Goal: Information Seeking & Learning: Learn about a topic

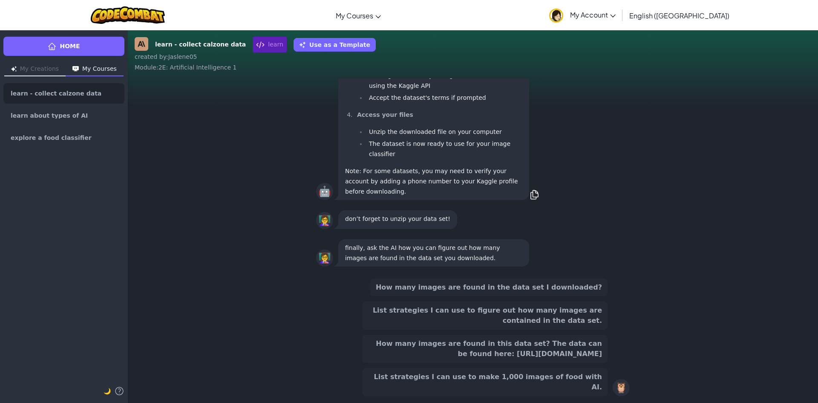
scroll to position [0, 0]
click at [534, 352] on button "How many images are found in this data set? The data can be found here: [URL][D…" at bounding box center [484, 349] width 245 height 28
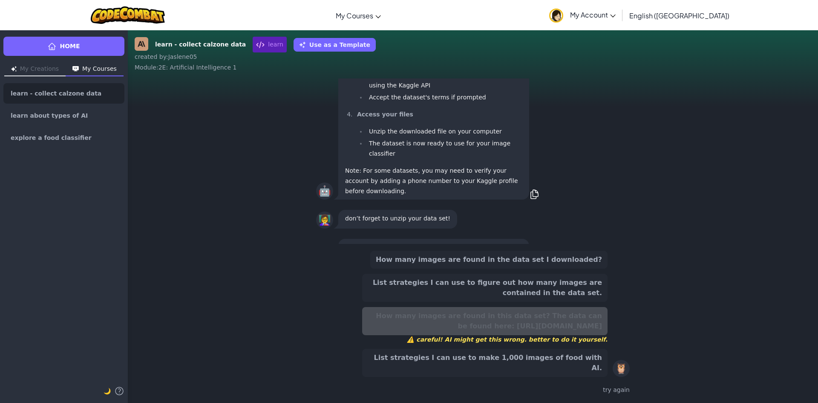
click at [543, 301] on button "List strategies I can use to figure out how many images are contained in the da…" at bounding box center [484, 288] width 245 height 28
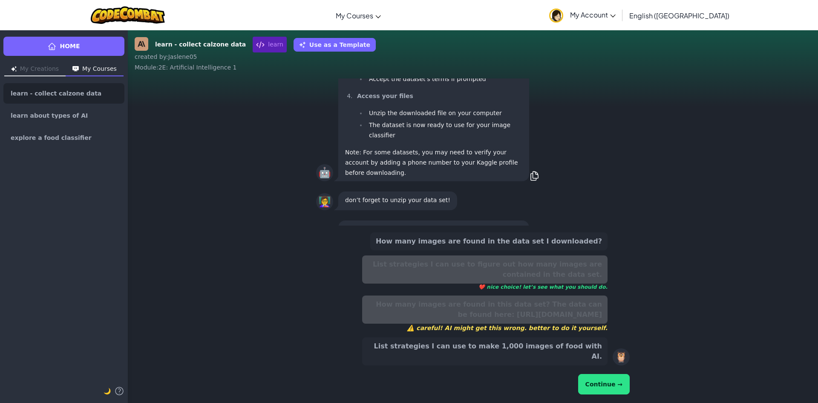
scroll to position [-46, 0]
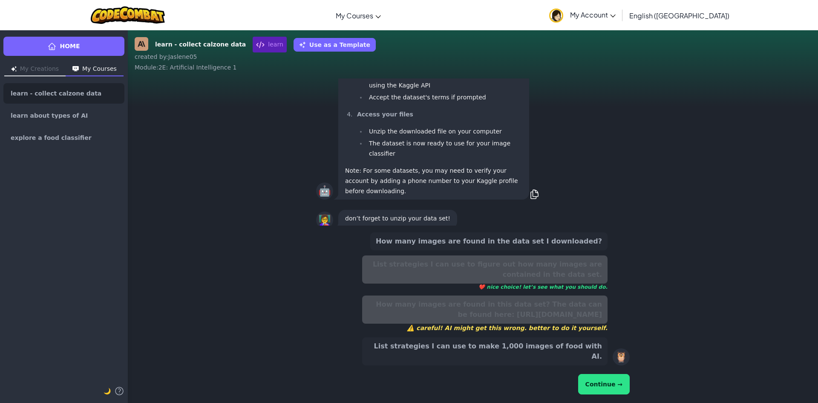
click at [601, 382] on button "Continue →" at bounding box center [604, 384] width 52 height 20
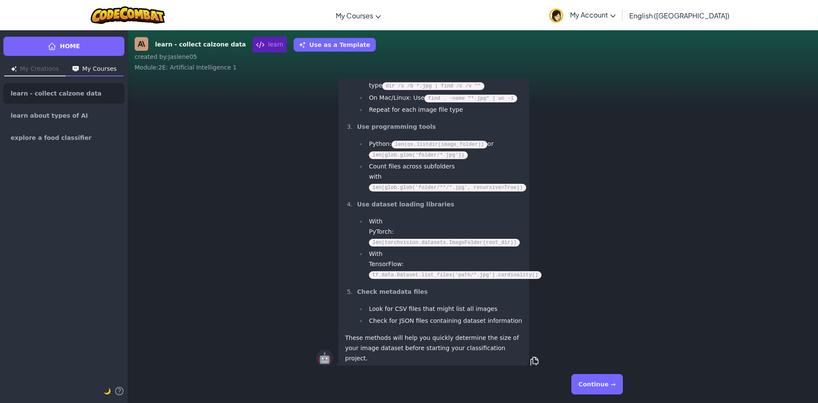
scroll to position [0, 0]
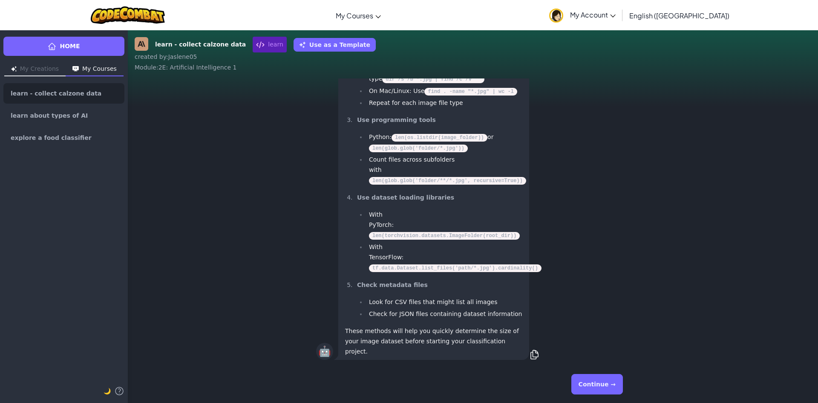
click at [623, 380] on div "Continue →" at bounding box center [473, 384] width 314 height 31
click at [615, 380] on button "Continue →" at bounding box center [597, 384] width 52 height 20
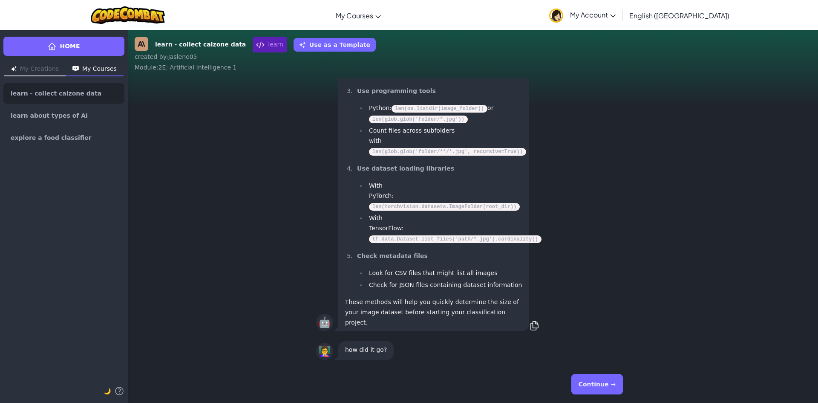
click at [609, 384] on button "Continue →" at bounding box center [597, 384] width 52 height 20
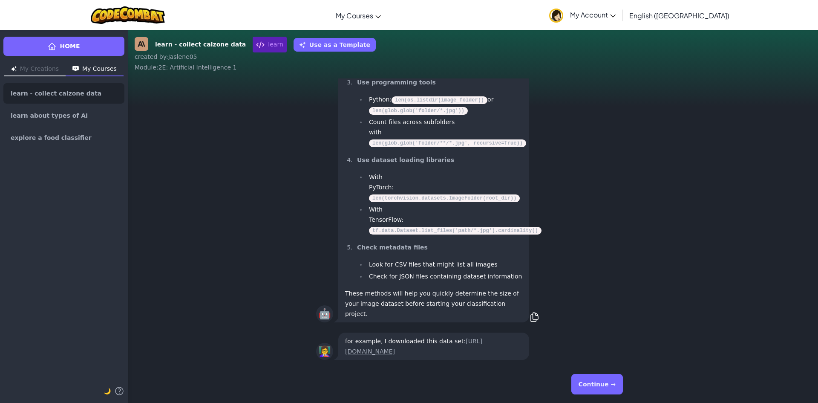
click at [598, 375] on button "Continue →" at bounding box center [597, 384] width 52 height 20
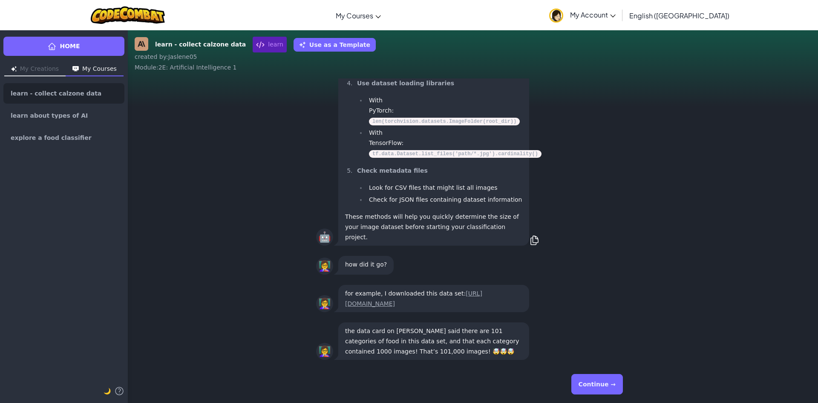
click at [607, 389] on button "Continue →" at bounding box center [597, 384] width 52 height 20
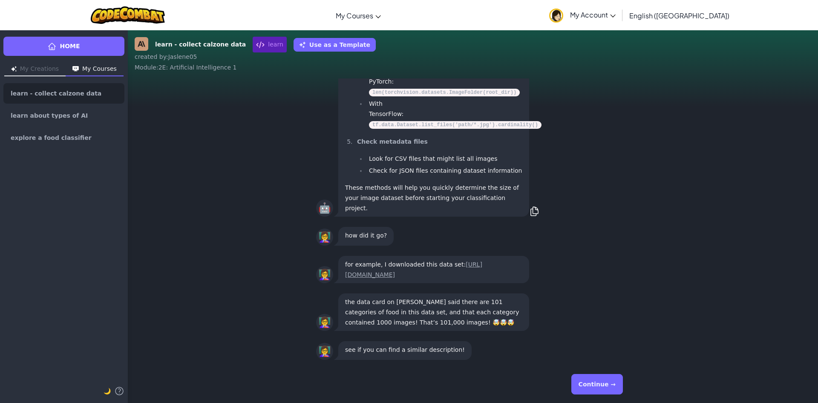
click at [589, 383] on button "Continue →" at bounding box center [597, 384] width 52 height 20
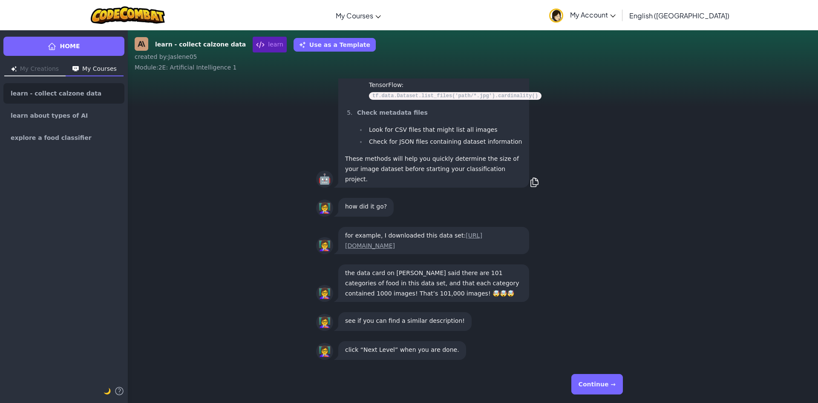
click at [592, 383] on button "Continue →" at bounding box center [597, 384] width 52 height 20
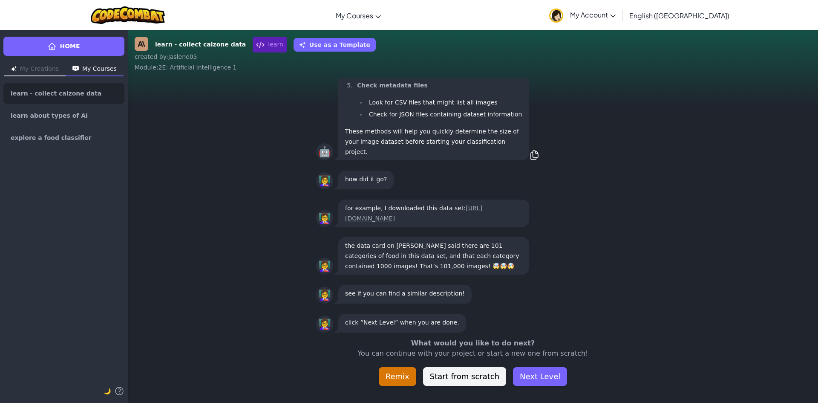
scroll to position [-27, 0]
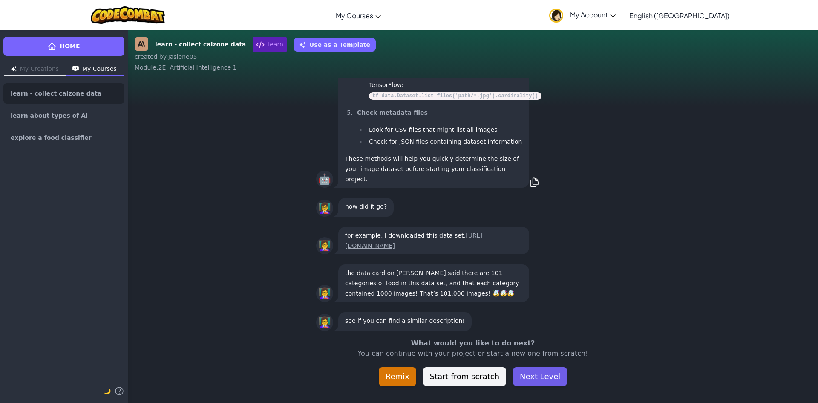
click at [520, 379] on button "Next Level" at bounding box center [540, 376] width 54 height 19
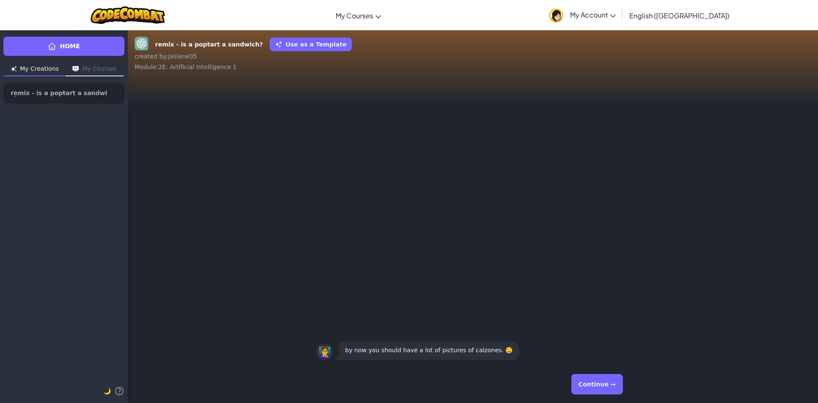
click at [607, 378] on button "Continue →" at bounding box center [597, 384] width 52 height 20
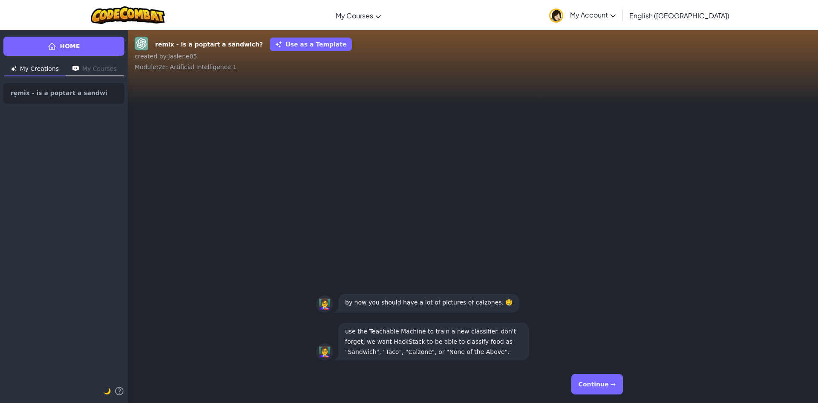
click at [582, 376] on button "Continue →" at bounding box center [597, 384] width 52 height 20
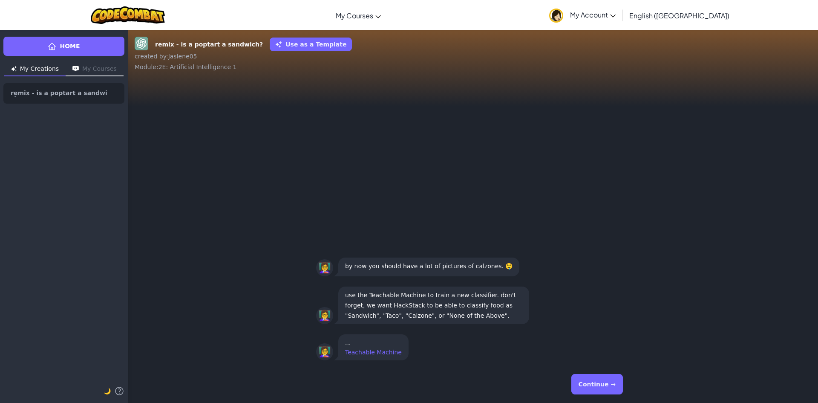
click at [587, 378] on button "Continue →" at bounding box center [597, 384] width 52 height 20
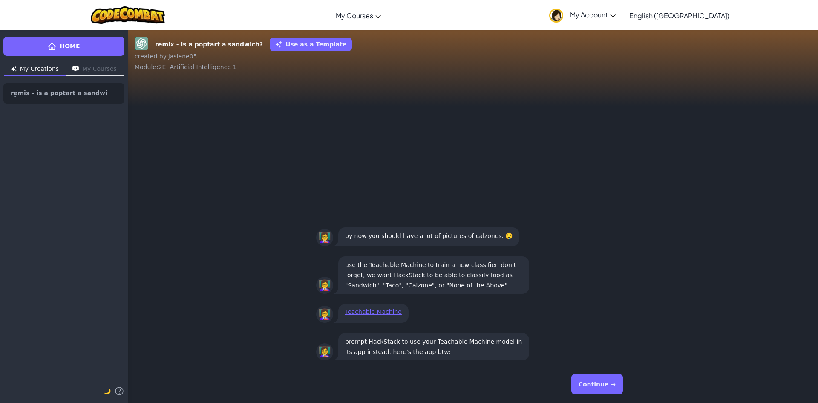
click at [598, 387] on button "Continue →" at bounding box center [597, 384] width 52 height 20
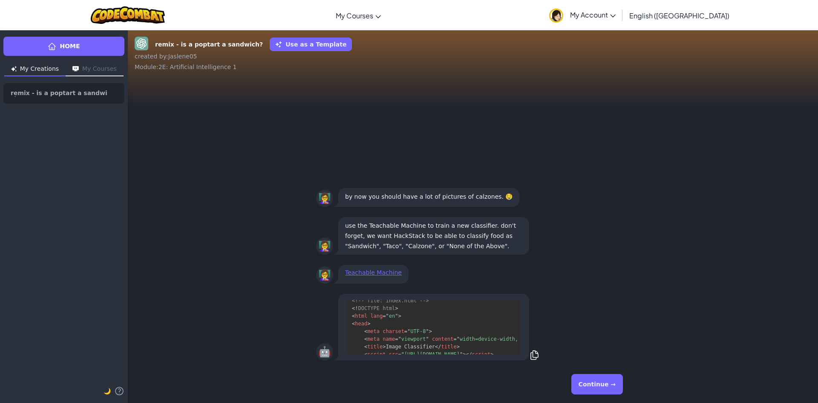
scroll to position [39, 0]
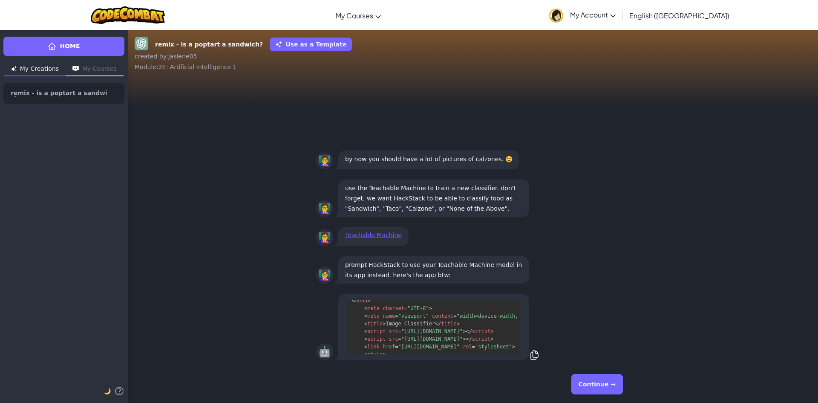
click at [601, 383] on button "Continue →" at bounding box center [597, 384] width 52 height 20
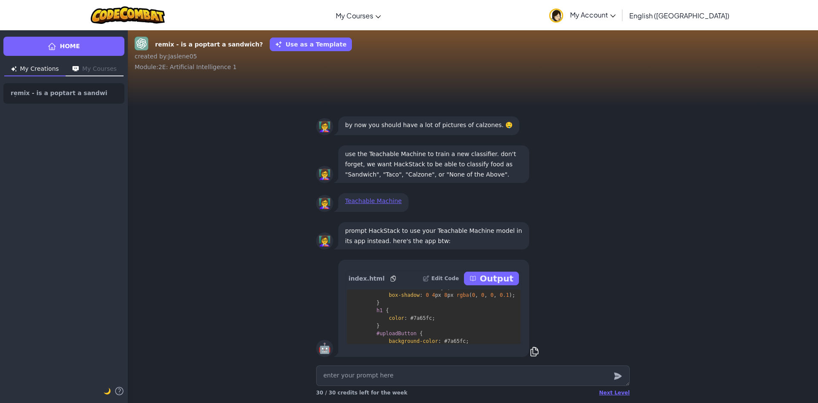
scroll to position [213, 0]
drag, startPoint x: 96, startPoint y: 32, endPoint x: 95, endPoint y: 40, distance: 7.7
click at [96, 36] on div "Home My Creations My Courses remix - is a poptart a sandwich? 🌙" at bounding box center [64, 216] width 128 height 373
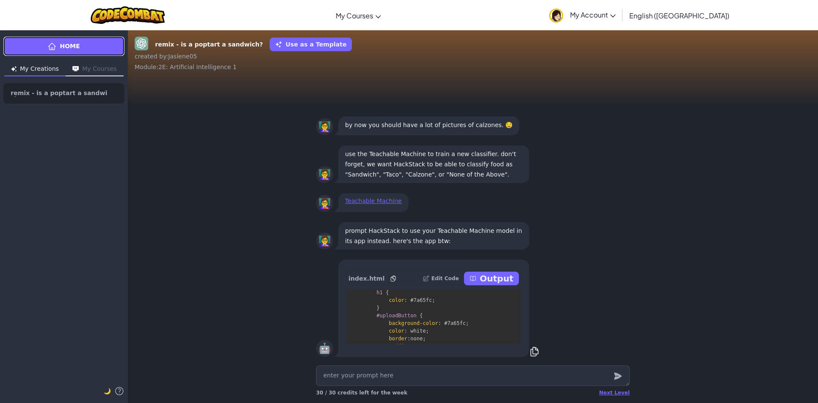
click at [95, 40] on link "Home" at bounding box center [63, 46] width 121 height 19
type textarea "x"
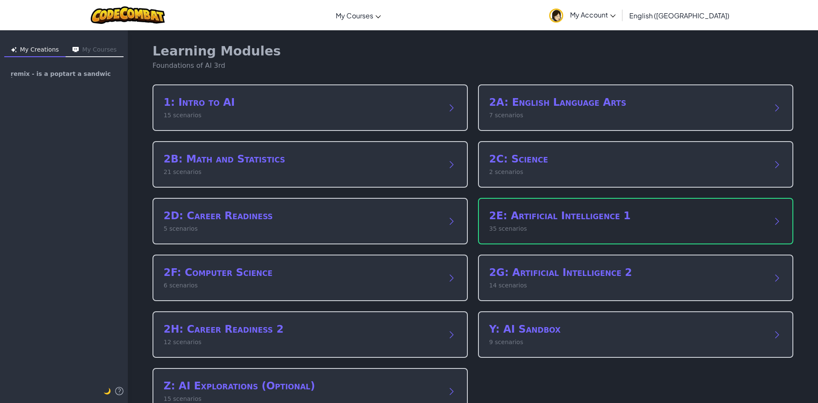
click at [639, 225] on p "35 scenarios" at bounding box center [627, 228] width 276 height 9
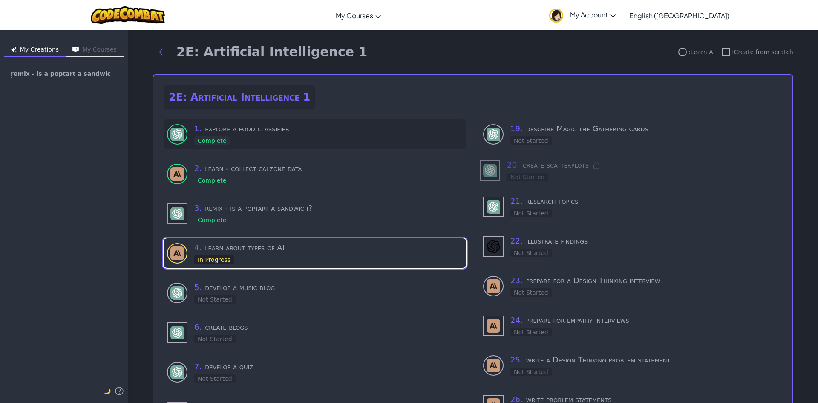
click at [262, 131] on h3 "1 . explore a food classifier" at bounding box center [328, 129] width 268 height 12
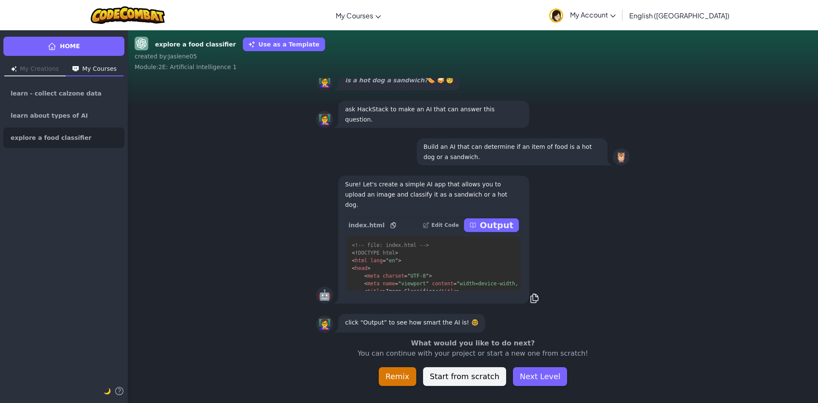
scroll to position [-88, 0]
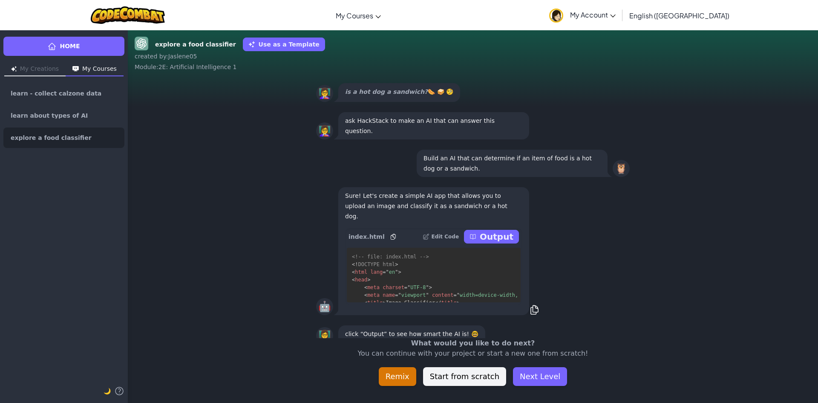
click at [507, 242] on p "Output" at bounding box center [497, 237] width 34 height 12
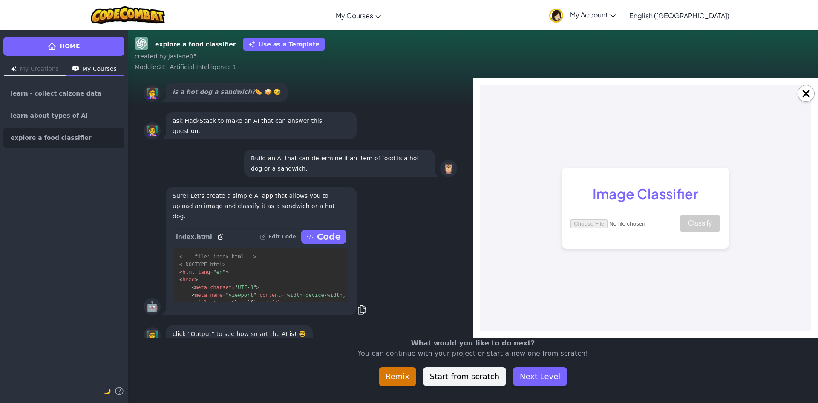
scroll to position [0, 0]
click at [597, 223] on input "file" at bounding box center [625, 223] width 108 height 9
type input "C:\fakepath\download (8).jpg"
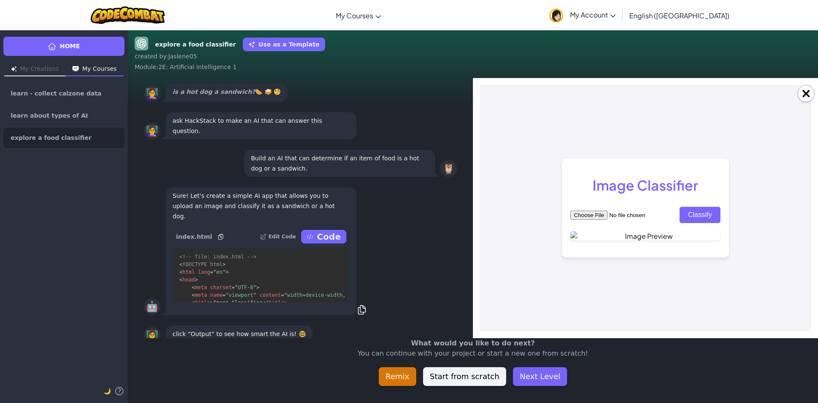
click at [647, 211] on input "file" at bounding box center [625, 215] width 108 height 9
click at [688, 207] on button "Classify" at bounding box center [700, 215] width 41 height 16
click at [709, 207] on button "Classify" at bounding box center [700, 215] width 41 height 16
click at [707, 207] on button "Classify" at bounding box center [700, 215] width 41 height 16
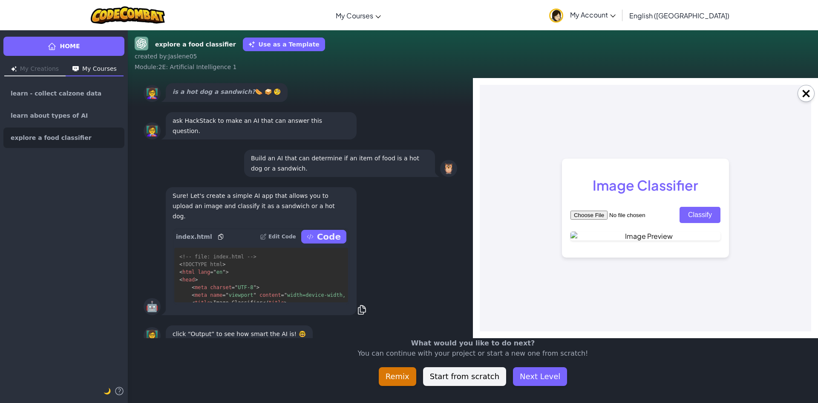
click at [707, 207] on button "Classify" at bounding box center [700, 215] width 41 height 16
click at [698, 207] on button "Classify" at bounding box center [700, 215] width 41 height 16
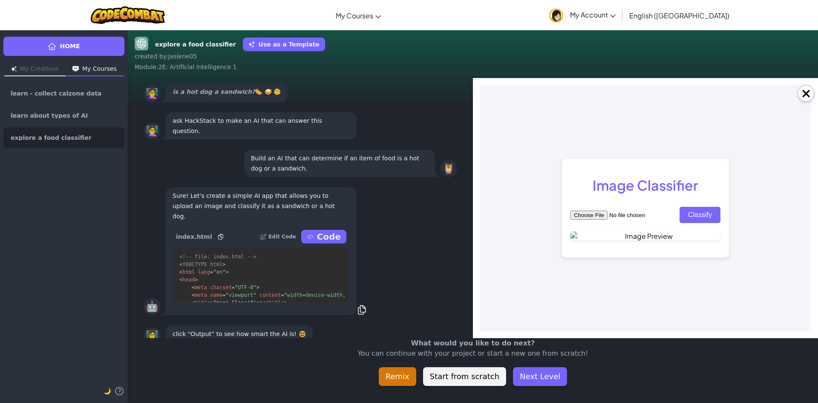
click at [695, 207] on button "Classify" at bounding box center [700, 215] width 41 height 16
click at [632, 211] on input "file" at bounding box center [625, 215] width 108 height 9
type input "C:\fakepath\download (4).jpg"
click at [693, 207] on button "Classify" at bounding box center [700, 215] width 41 height 16
click at [694, 207] on button "Classify" at bounding box center [700, 215] width 41 height 16
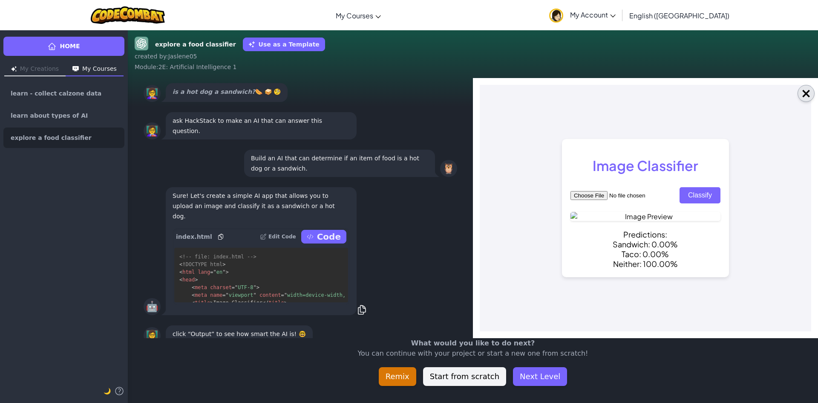
click at [802, 96] on button "×" at bounding box center [806, 93] width 17 height 17
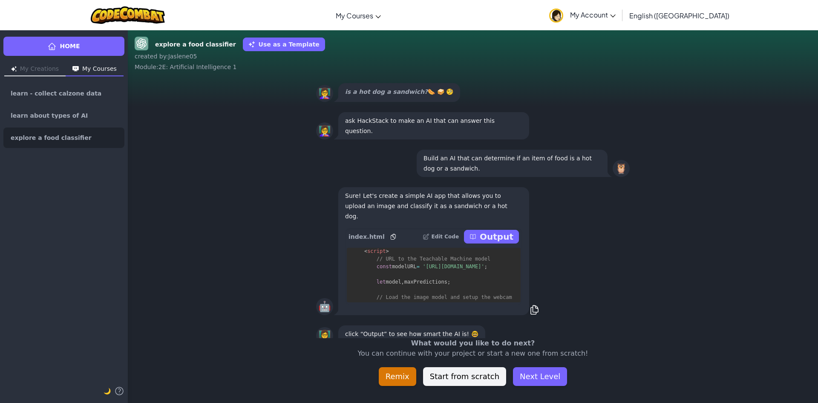
scroll to position [554, 0]
click at [444, 240] on p "Edit Code" at bounding box center [445, 236] width 28 height 7
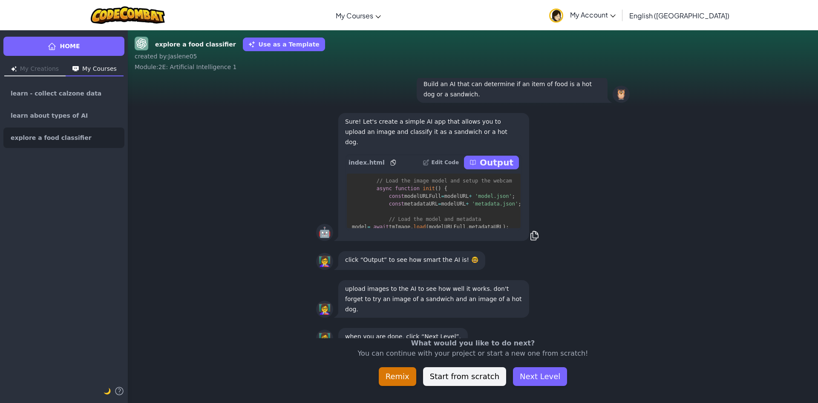
scroll to position [0, 0]
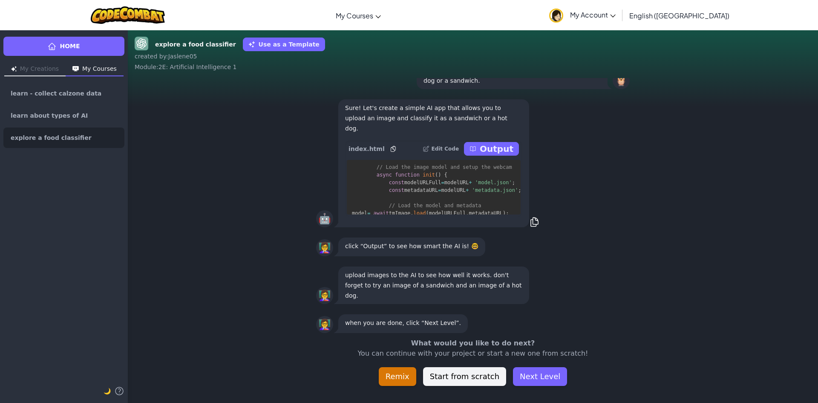
click at [439, 152] on p "Edit Code" at bounding box center [445, 148] width 28 height 7
click at [460, 377] on button "Start from scratch" at bounding box center [464, 376] width 83 height 19
type textarea "x"
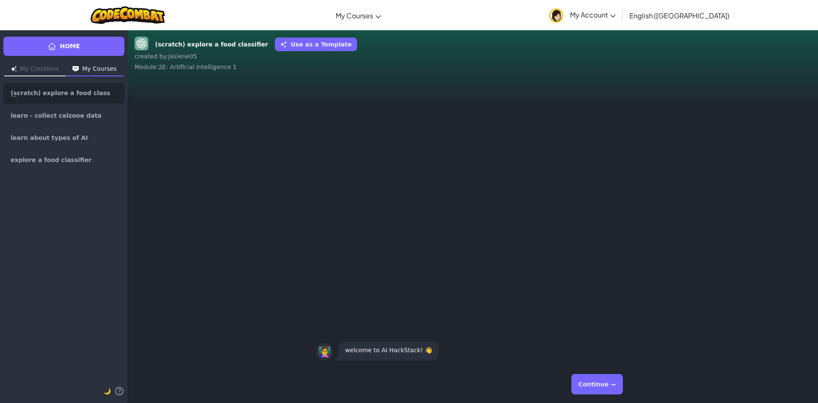
click at [597, 375] on button "Continue →" at bounding box center [597, 384] width 52 height 20
click at [601, 384] on button "Continue →" at bounding box center [597, 384] width 52 height 20
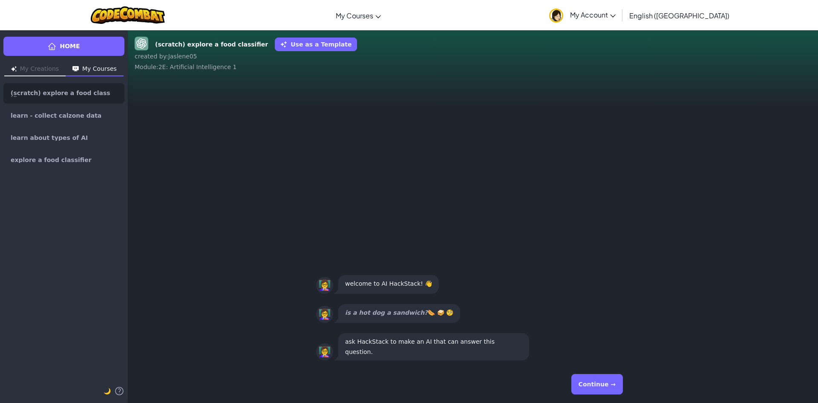
click at [591, 374] on button "Continue →" at bounding box center [597, 384] width 52 height 20
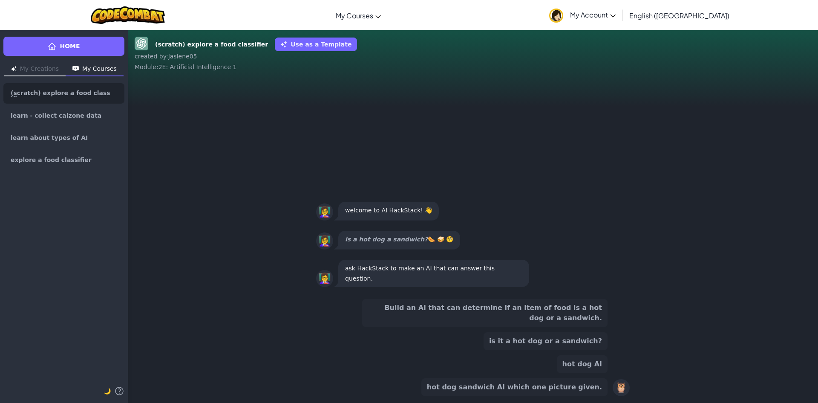
click at [562, 308] on button "Build an AI that can determine if an item of food is a hot dog or a sandwich." at bounding box center [484, 313] width 245 height 28
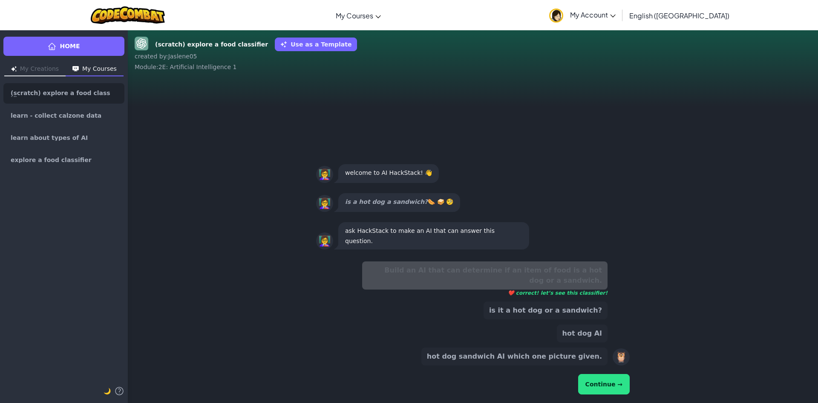
click at [602, 374] on div "Build an AI that can determine if an item of food is a hot dog or a sandwich. ❤…" at bounding box center [473, 328] width 314 height 141
click at [600, 377] on button "Continue →" at bounding box center [604, 384] width 52 height 20
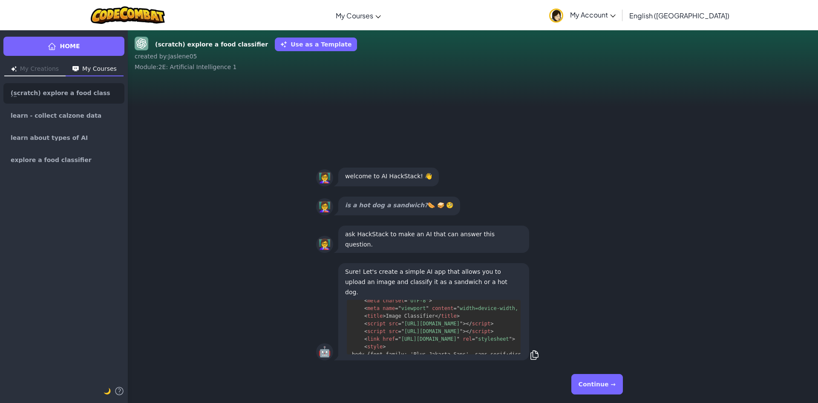
scroll to position [146, 0]
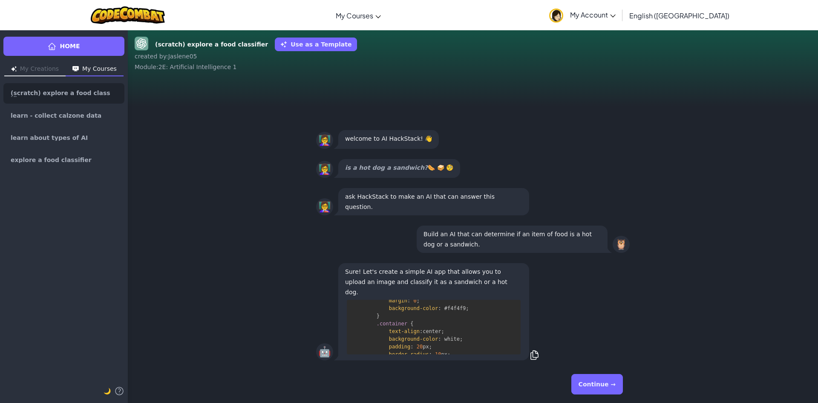
click at [602, 389] on button "Continue →" at bounding box center [597, 384] width 52 height 20
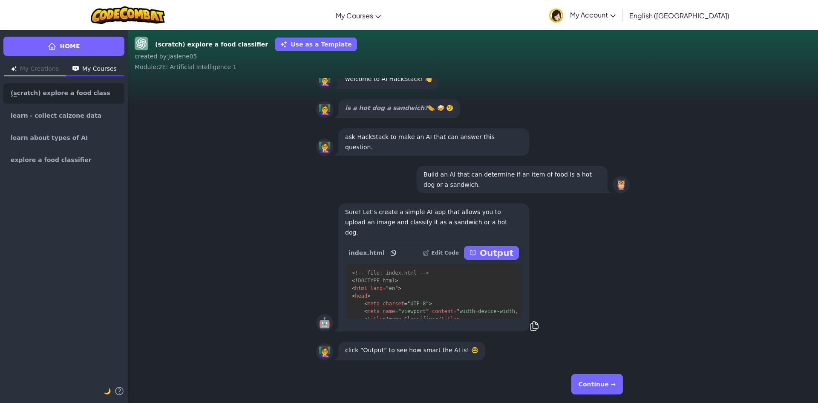
click at [495, 252] on p "Output" at bounding box center [497, 253] width 34 height 12
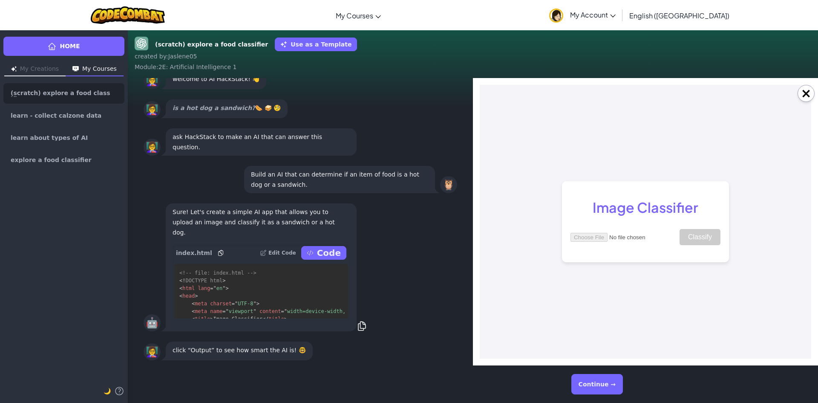
scroll to position [0, 0]
click at [614, 388] on button "Continue →" at bounding box center [597, 384] width 52 height 20
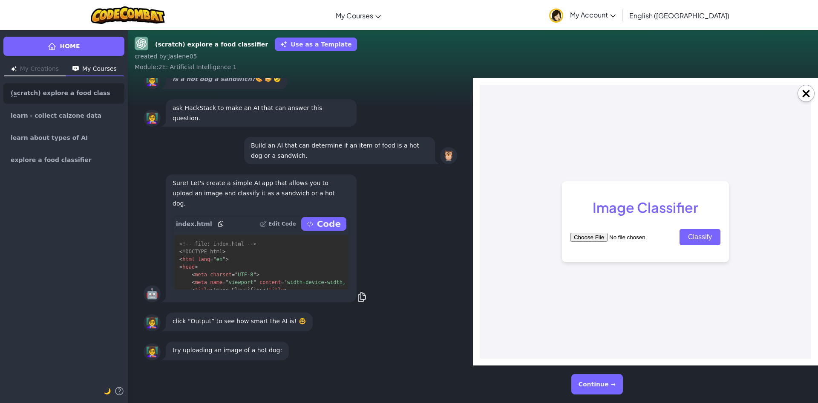
click at [586, 236] on input "file" at bounding box center [625, 237] width 108 height 9
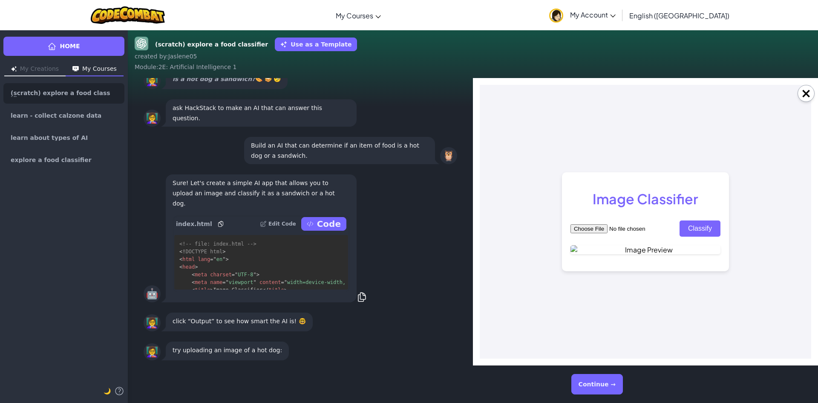
click at [587, 224] on input "file" at bounding box center [625, 228] width 108 height 9
click at [586, 224] on input "file" at bounding box center [625, 228] width 108 height 9
type input "C:\fakepath\download (3).jpg"
click at [579, 224] on input "file" at bounding box center [625, 228] width 108 height 9
click at [590, 224] on input "file" at bounding box center [625, 228] width 108 height 9
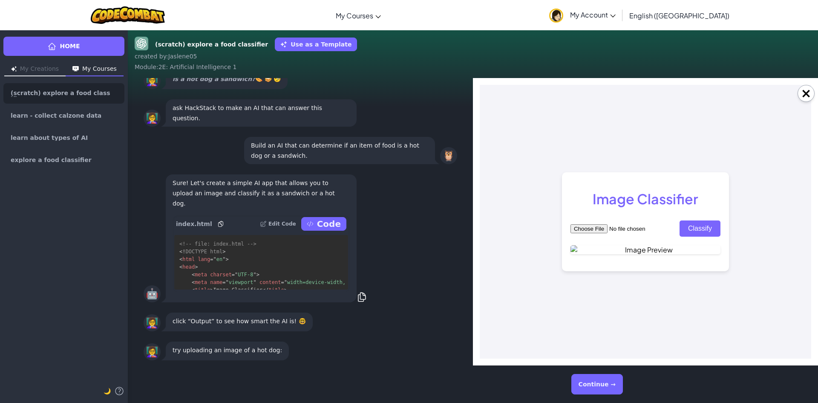
click at [707, 220] on button "Classify" at bounding box center [700, 228] width 41 height 16
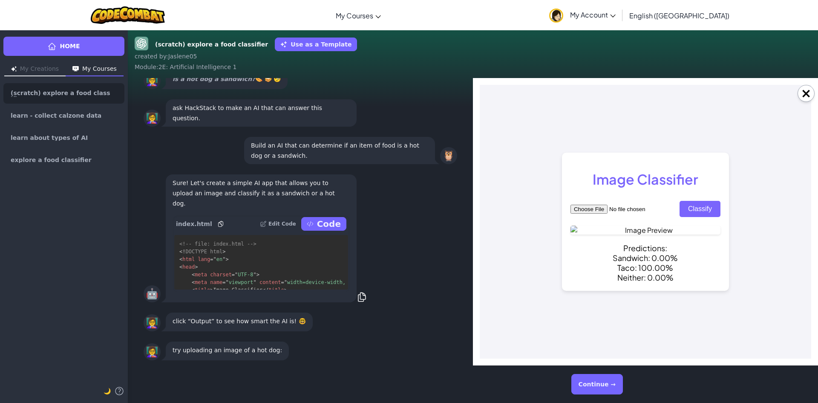
drag, startPoint x: 593, startPoint y: 395, endPoint x: 589, endPoint y: 387, distance: 8.0
click at [591, 394] on div "Continue →" at bounding box center [473, 384] width 314 height 31
click at [590, 382] on button "Continue →" at bounding box center [597, 384] width 52 height 20
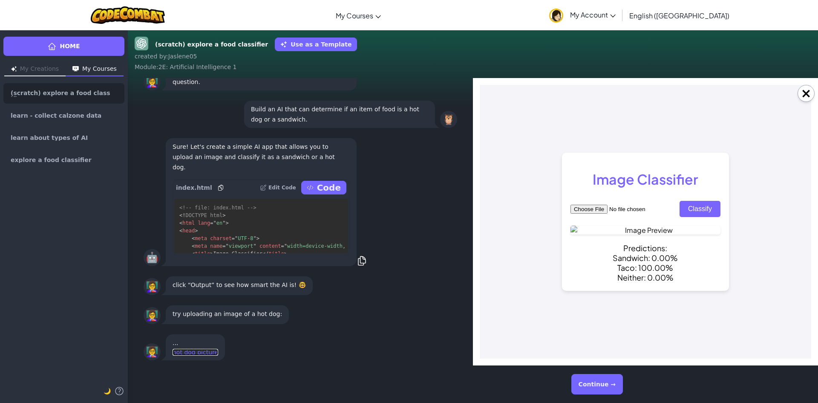
click at [198, 354] on link "hot dog picture" at bounding box center [196, 352] width 46 height 7
click at [609, 388] on button "Continue →" at bounding box center [597, 384] width 52 height 20
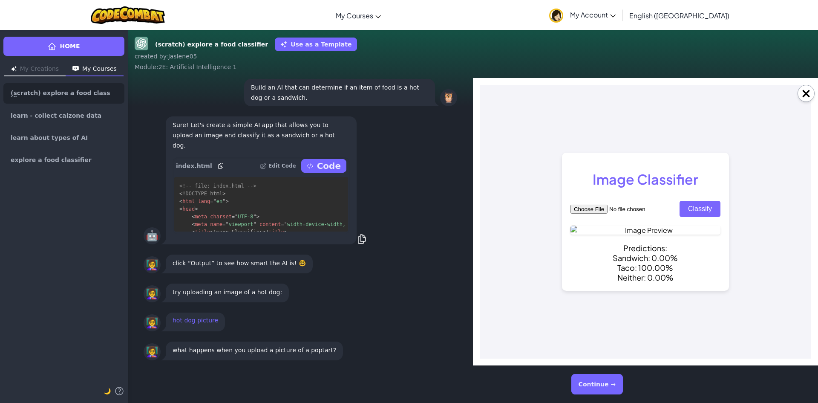
click at [586, 205] on input "file" at bounding box center [625, 209] width 108 height 9
type input "C:\fakepath\download (12).jpg"
click at [692, 201] on button "Classify" at bounding box center [700, 209] width 41 height 16
click at [612, 384] on button "Continue →" at bounding box center [597, 384] width 52 height 20
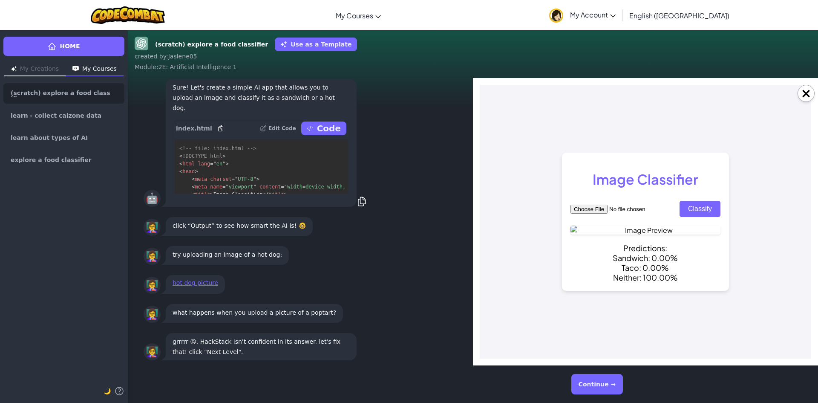
click at [603, 382] on button "Continue →" at bounding box center [597, 384] width 52 height 20
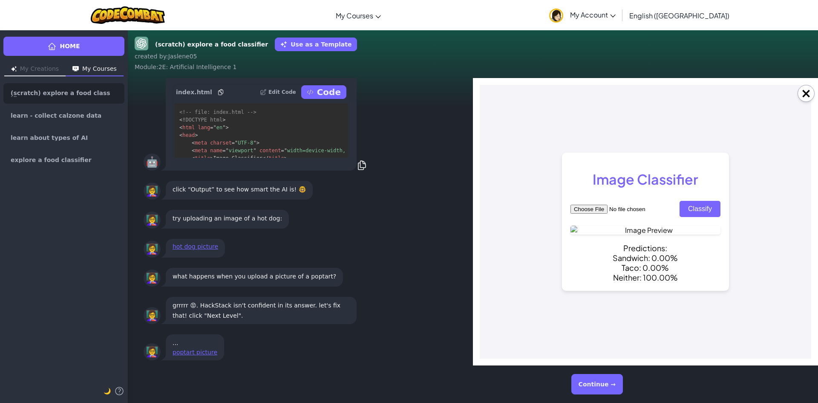
click at [599, 384] on button "Continue →" at bounding box center [597, 384] width 52 height 20
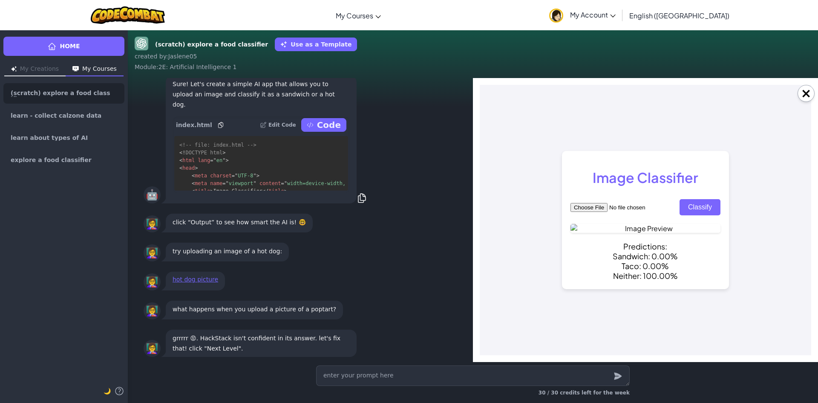
drag, startPoint x: 338, startPoint y: 333, endPoint x: 351, endPoint y: 324, distance: 15.6
click at [340, 330] on div "grrrrr 😡. HackStack isn't confident in its answer. let's fix that! click "Next …" at bounding box center [261, 342] width 191 height 27
click at [378, 365] on div "30 / 30 credits left for the week" at bounding box center [472, 382] width 327 height 41
click at [808, 96] on button "×" at bounding box center [806, 93] width 17 height 17
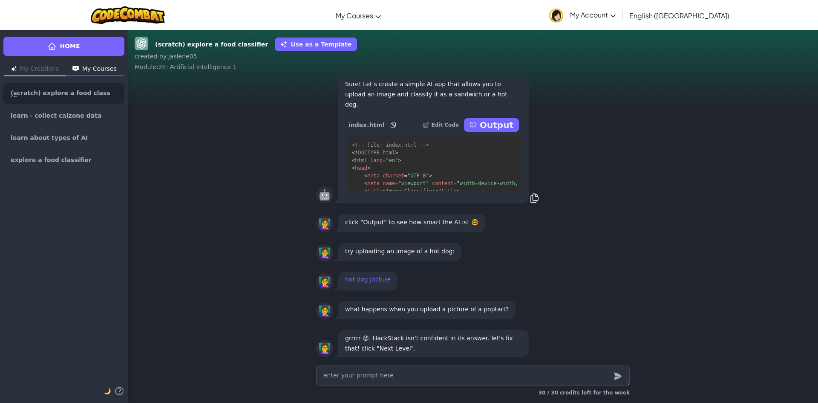
click at [370, 345] on p "grrrrr 😡. HackStack isn't confident in its answer. let's fix that! click "Next …" at bounding box center [433, 343] width 177 height 20
click at [358, 278] on link "hot dog picture" at bounding box center [368, 279] width 46 height 7
click at [386, 308] on p "what happens when you upload a picture of a poptart?" at bounding box center [427, 309] width 164 height 10
click at [486, 120] on p "Output" at bounding box center [497, 125] width 34 height 12
type textarea "x"
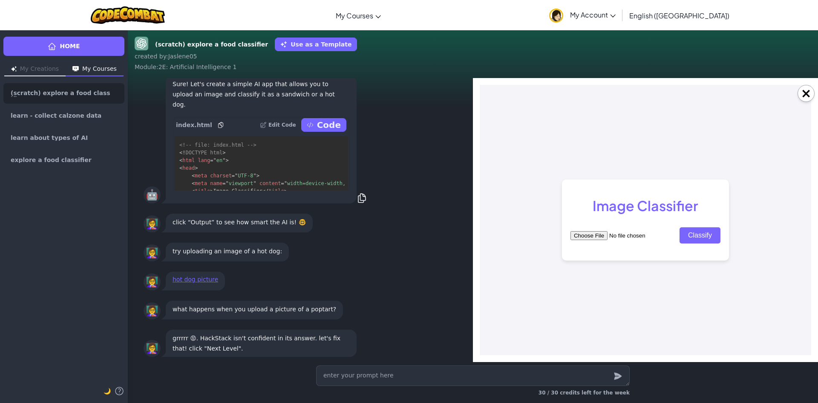
click at [596, 229] on div "Image Classifier Classify" at bounding box center [645, 219] width 167 height 81
click at [594, 235] on input "file" at bounding box center [625, 235] width 108 height 9
type input "C:\fakepath\download (12).jpg"
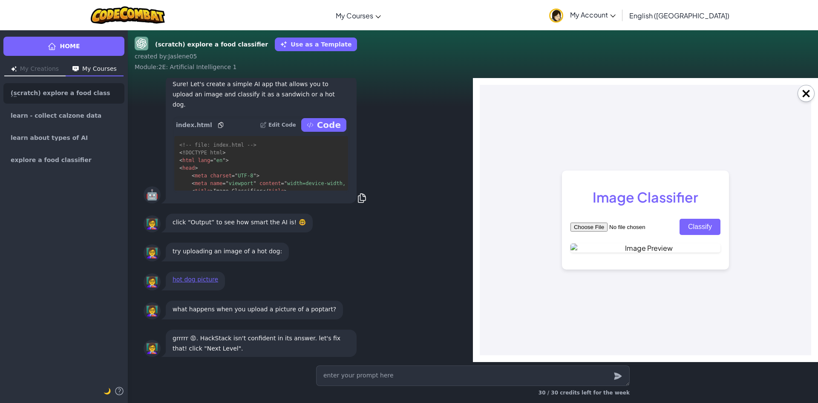
click at [715, 219] on button "Classify" at bounding box center [700, 227] width 41 height 16
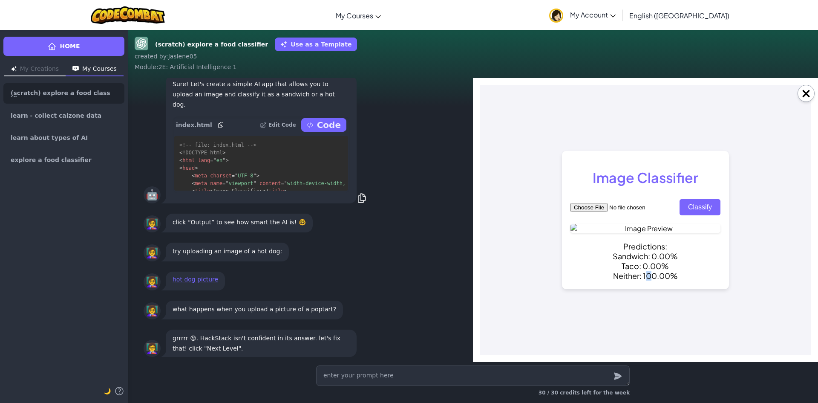
drag, startPoint x: 648, startPoint y: 317, endPoint x: 654, endPoint y: 270, distance: 47.7
click at [651, 289] on div "Image Classifier Classify Predictions: Sandwich: 0.00% Taco: 0.00% Neither: 100…" at bounding box center [645, 220] width 167 height 138
click at [628, 203] on input "file" at bounding box center [625, 207] width 108 height 9
click at [108, 53] on link "Home" at bounding box center [63, 46] width 121 height 19
type textarea "x"
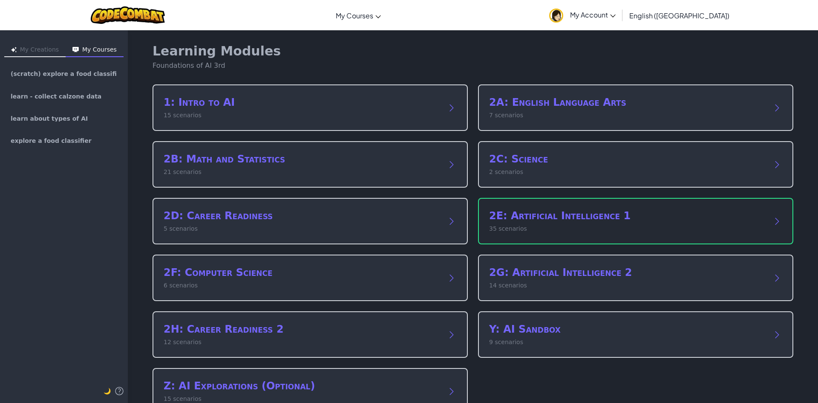
click at [577, 238] on div "2E: Artificial Intelligence 1 35 scenarios" at bounding box center [635, 221] width 315 height 46
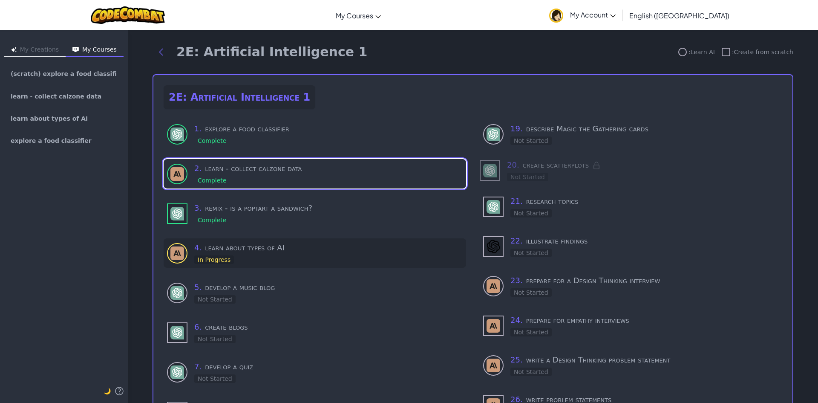
click at [244, 246] on h3 "4 . learn about types of AI" at bounding box center [328, 248] width 268 height 12
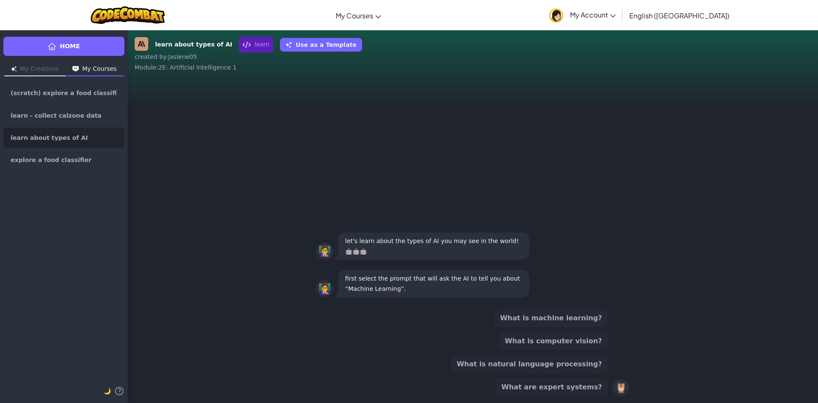
click at [580, 319] on button "What is machine learning?" at bounding box center [551, 318] width 113 height 18
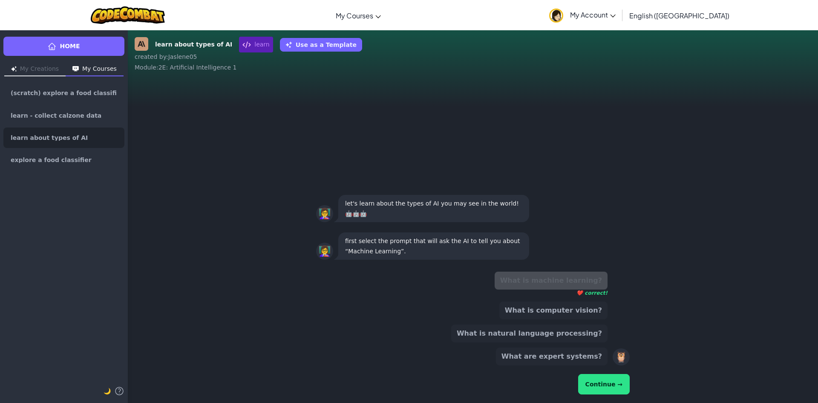
click at [616, 391] on button "Continue →" at bounding box center [604, 384] width 52 height 20
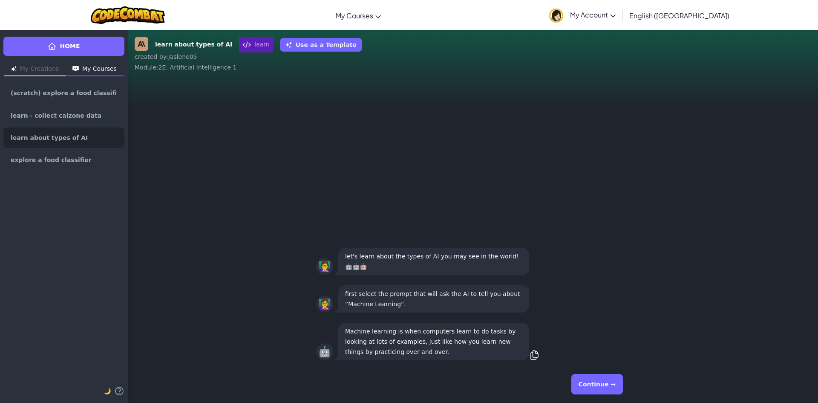
click at [605, 386] on button "Continue →" at bounding box center [597, 384] width 52 height 20
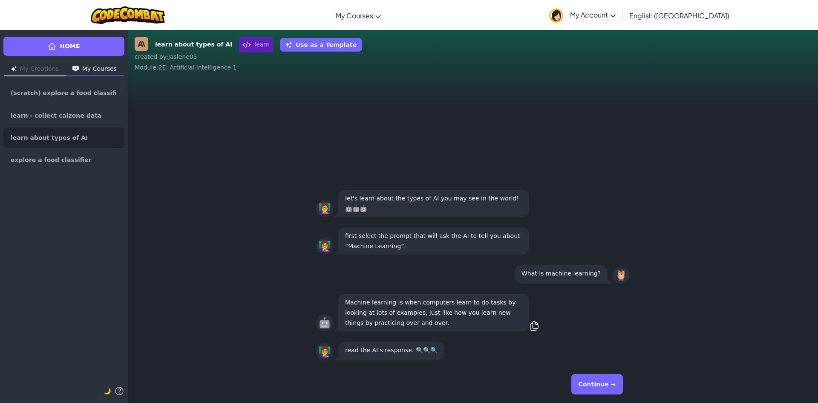
click at [595, 385] on button "Continue →" at bounding box center [597, 384] width 52 height 20
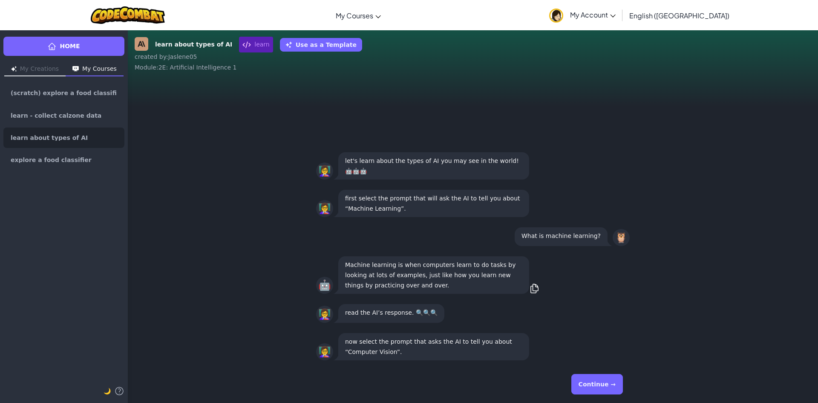
click at [594, 380] on button "Continue →" at bounding box center [597, 384] width 52 height 20
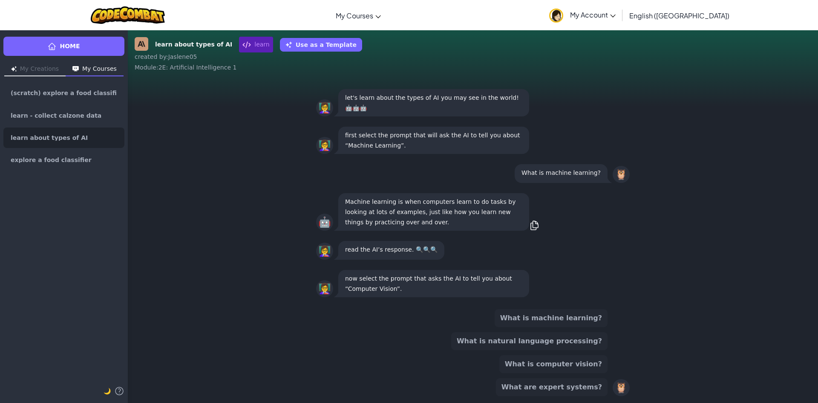
click at [568, 369] on button "What is computer vision?" at bounding box center [553, 364] width 108 height 18
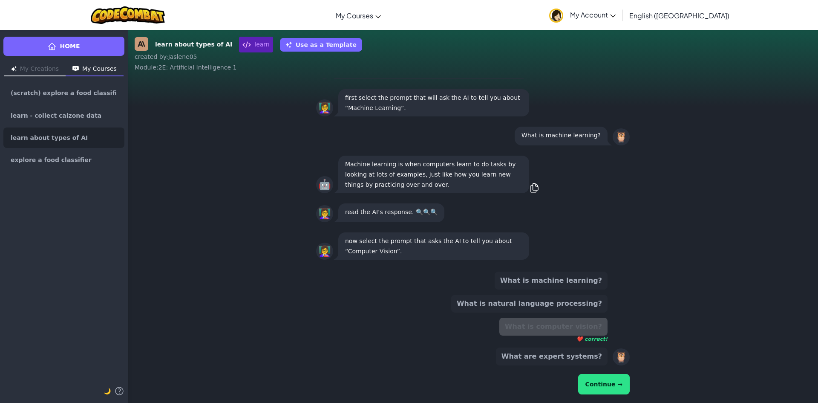
click at [614, 376] on button "Continue →" at bounding box center [604, 384] width 52 height 20
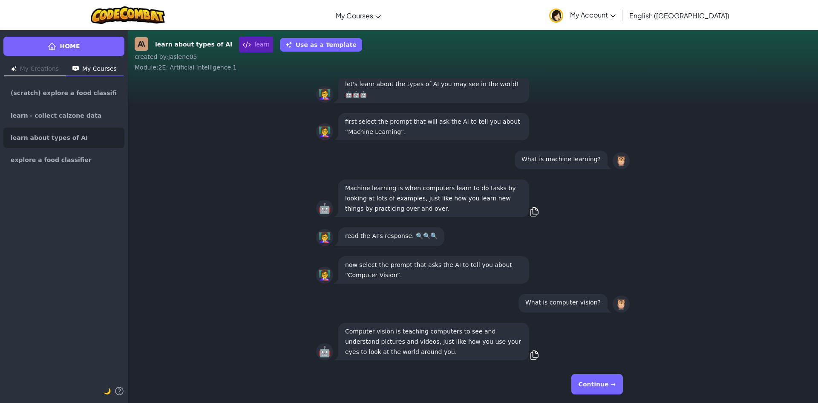
click at [594, 390] on button "Continue →" at bounding box center [597, 384] width 52 height 20
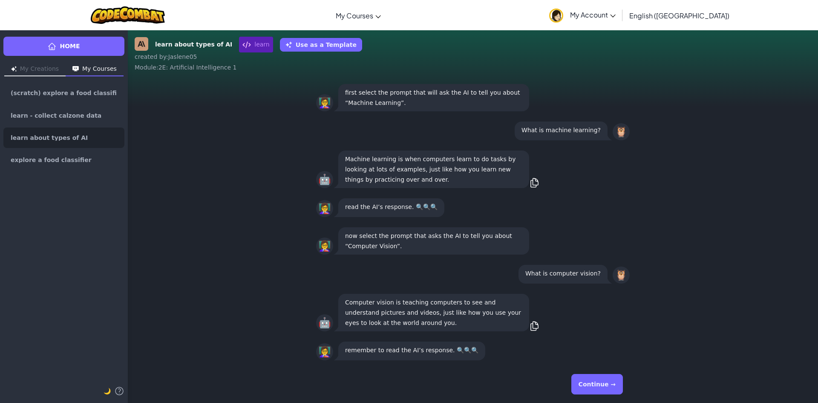
click at [597, 384] on button "Continue →" at bounding box center [597, 384] width 52 height 20
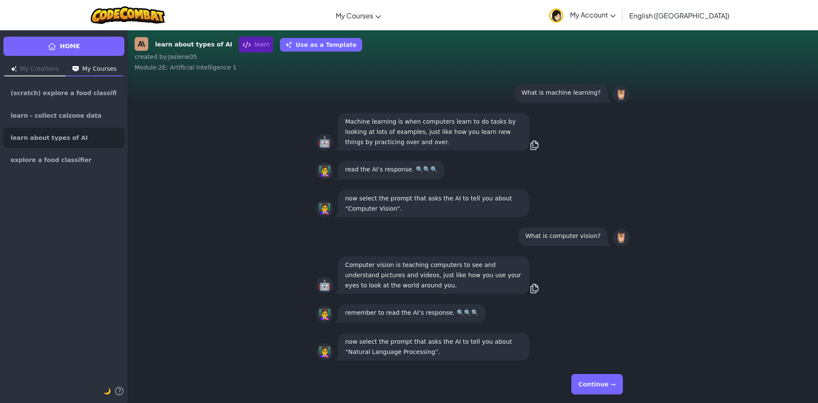
click at [601, 392] on button "Continue →" at bounding box center [597, 384] width 52 height 20
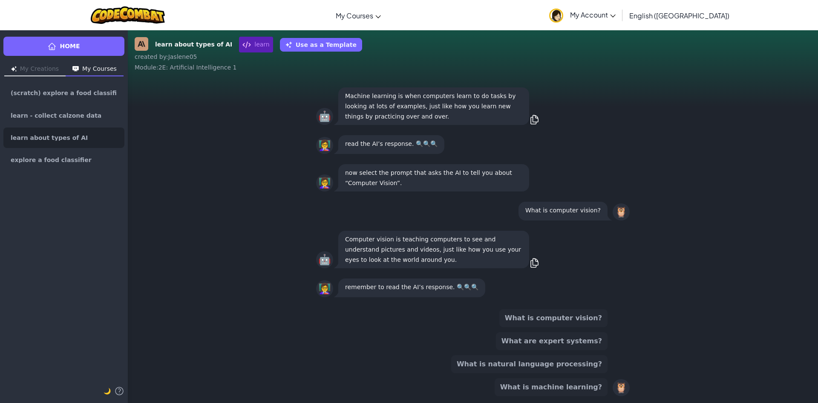
click at [585, 361] on button "What is natural language processing?" at bounding box center [529, 364] width 156 height 18
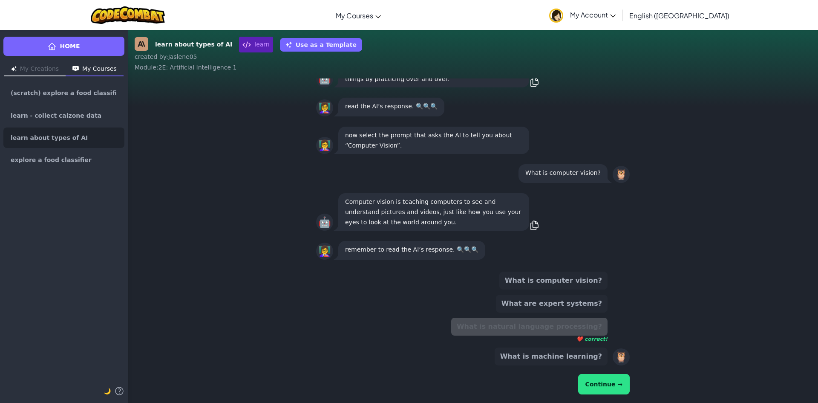
click at [601, 379] on button "Continue →" at bounding box center [604, 384] width 52 height 20
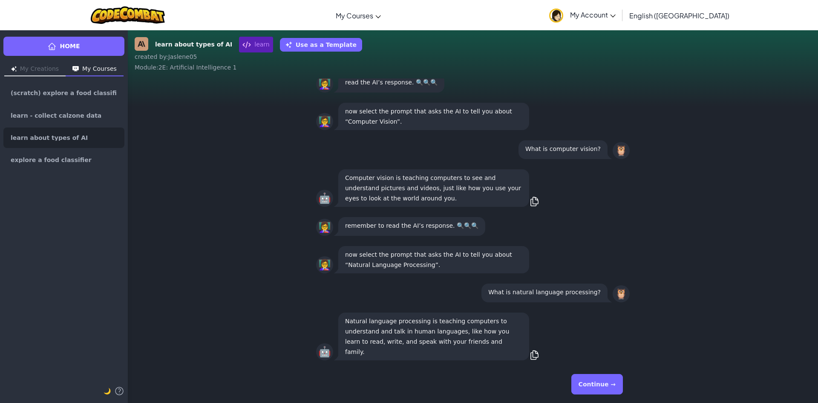
click at [601, 379] on button "Continue →" at bounding box center [597, 384] width 52 height 20
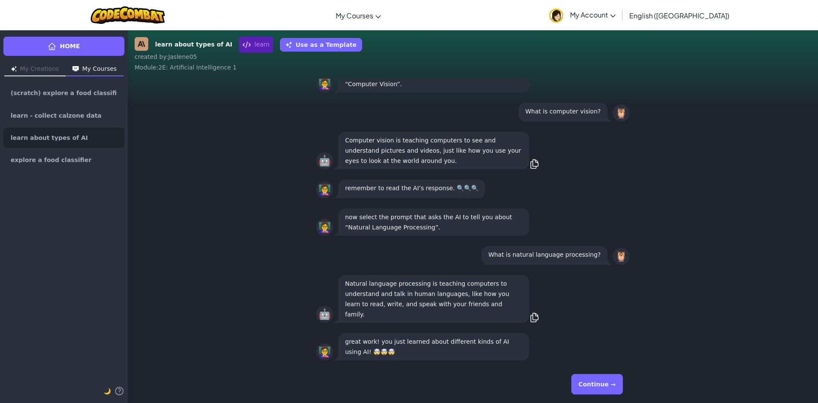
click at [601, 379] on button "Continue →" at bounding box center [597, 384] width 52 height 20
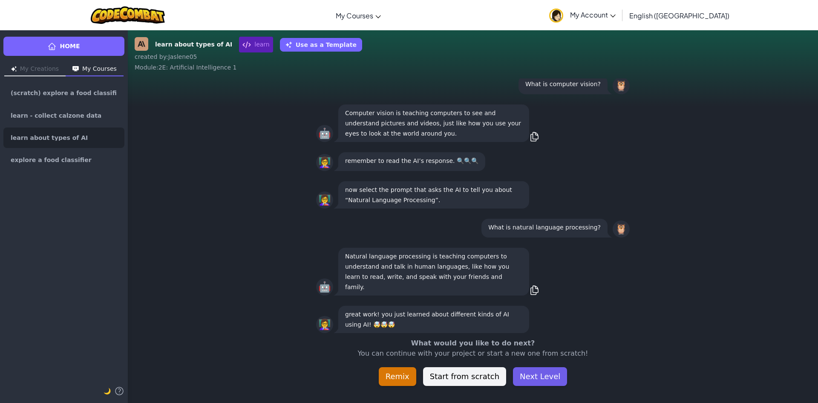
click at [535, 376] on button "Next Level" at bounding box center [540, 376] width 54 height 19
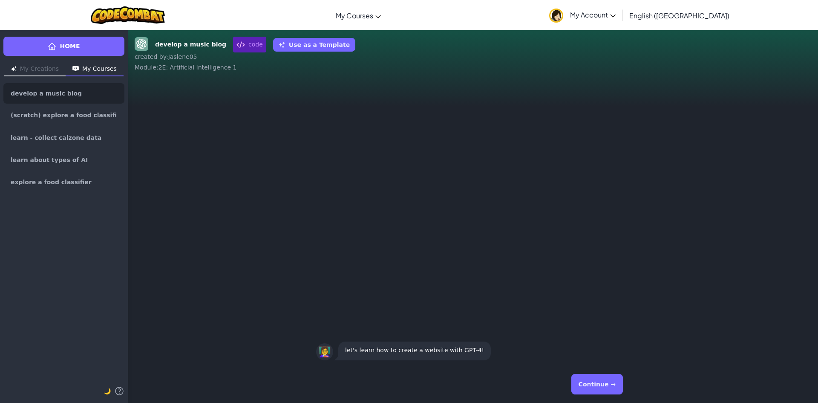
click at [588, 382] on button "Continue →" at bounding box center [597, 384] width 52 height 20
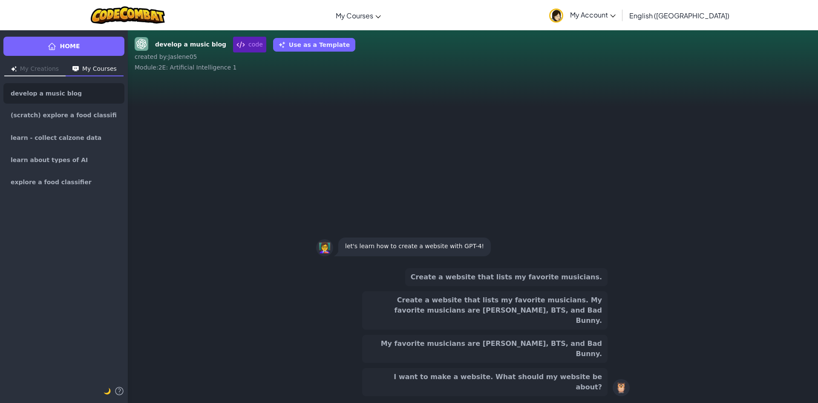
click at [580, 384] on button "I want to make a website. What should my website be about?" at bounding box center [484, 382] width 245 height 28
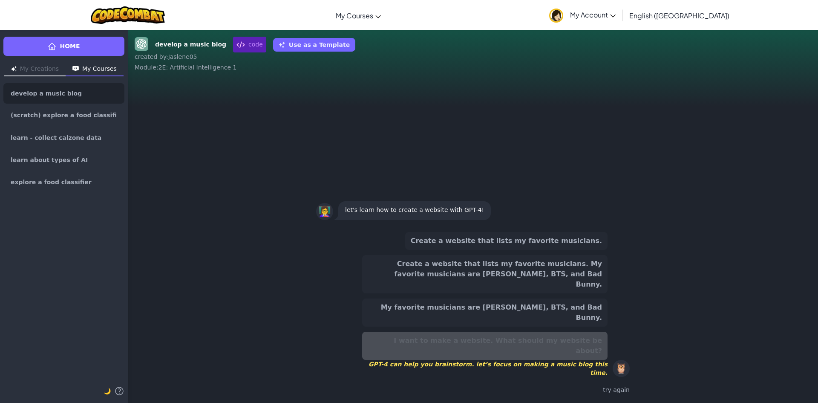
click at [568, 290] on div "Create a website that lists my favorite musicians. Create a website that lists …" at bounding box center [484, 304] width 245 height 145
click at [568, 250] on button "Create a website that lists my favorite musicians." at bounding box center [506, 241] width 202 height 18
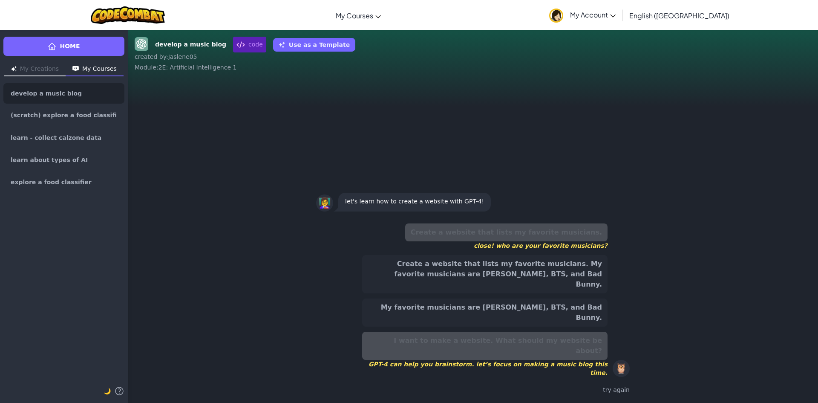
click at [569, 293] on button "Create a website that lists my favorite musicians. My favorite musicians are [P…" at bounding box center [484, 274] width 245 height 38
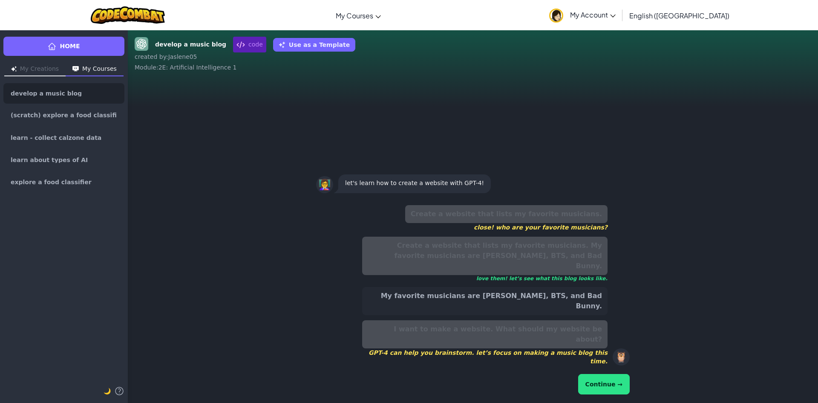
click at [607, 389] on button "Continue →" at bounding box center [604, 384] width 52 height 20
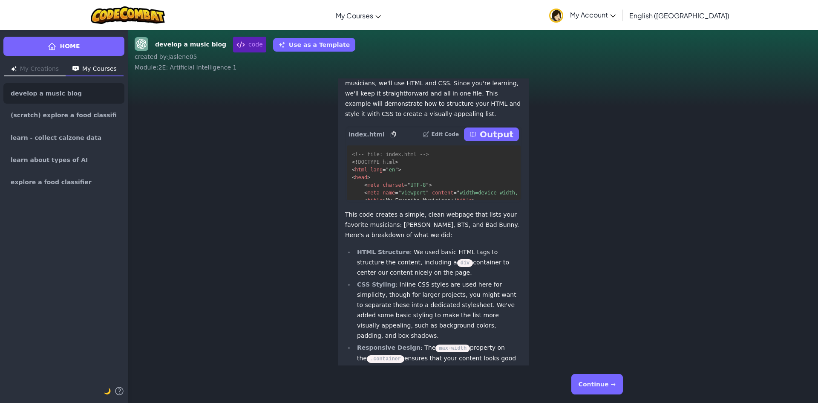
scroll to position [0, 0]
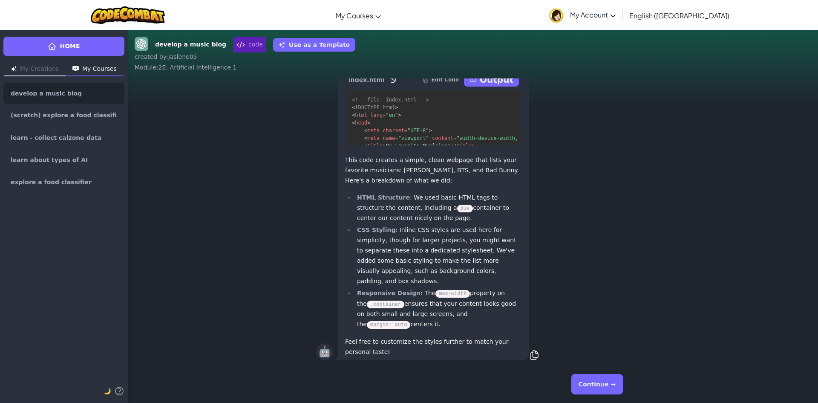
click at [596, 385] on button "Continue →" at bounding box center [597, 384] width 52 height 20
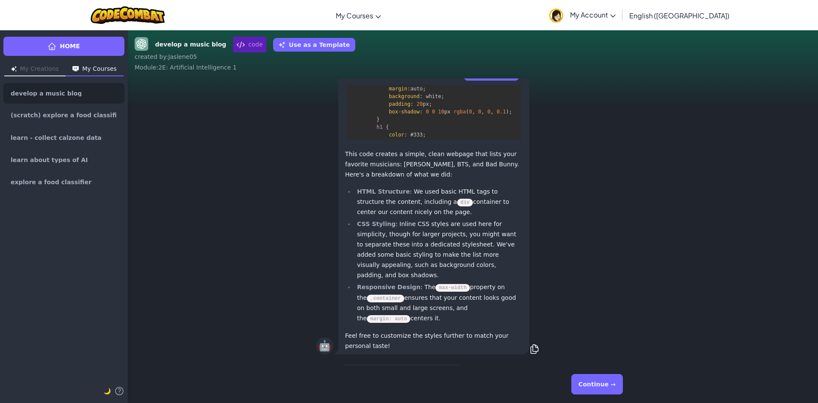
scroll to position [-20, 0]
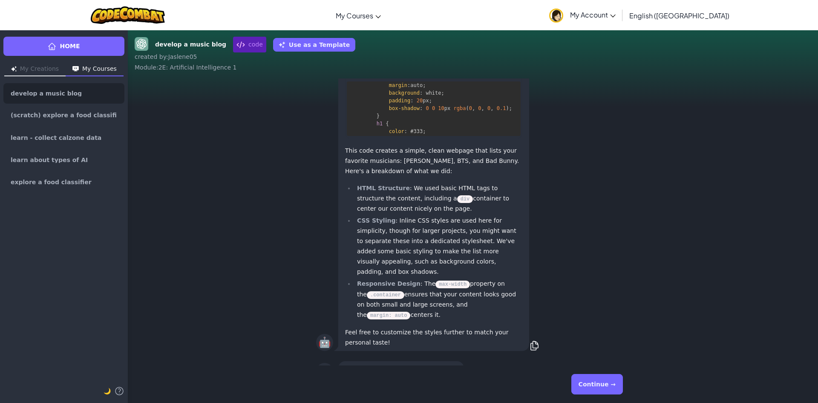
click at [429, 123] on pre "<!-- file: index.html --> <! DOCTYPE html > < html lang = " en " > < head > < m…" at bounding box center [434, 108] width 174 height 55
click at [501, 76] on p "Output" at bounding box center [497, 70] width 34 height 12
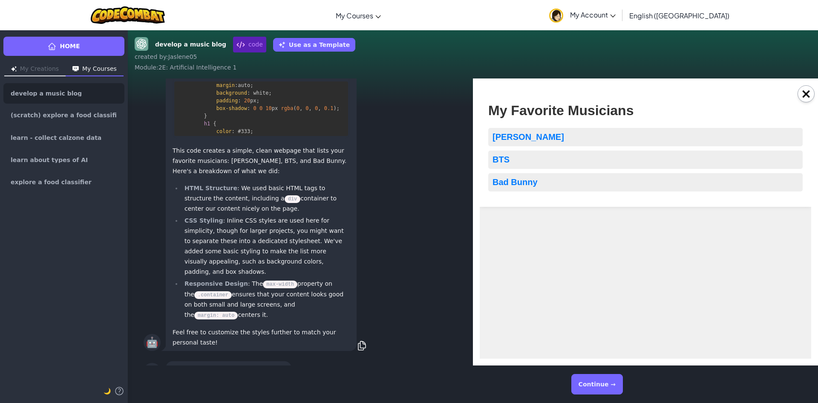
scroll to position [0, 0]
click at [525, 182] on span "Bad Bunny" at bounding box center [515, 181] width 45 height 9
click at [540, 180] on li "Bad Bunny" at bounding box center [645, 182] width 314 height 18
click at [805, 98] on button "×" at bounding box center [806, 93] width 17 height 17
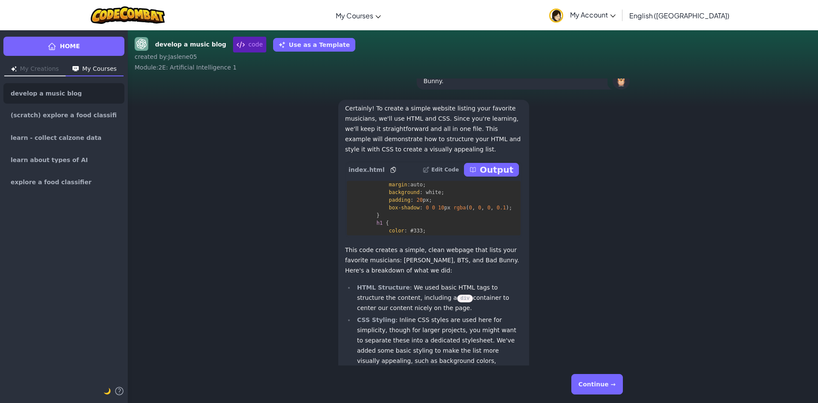
scroll to position [-127, 0]
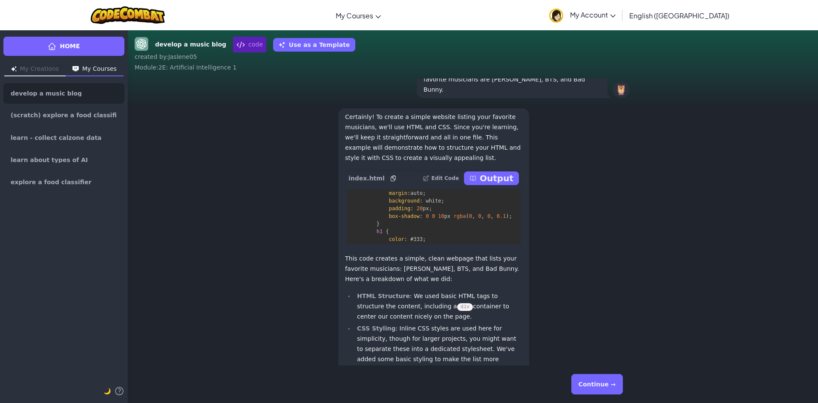
click at [485, 184] on p "Output" at bounding box center [497, 178] width 34 height 12
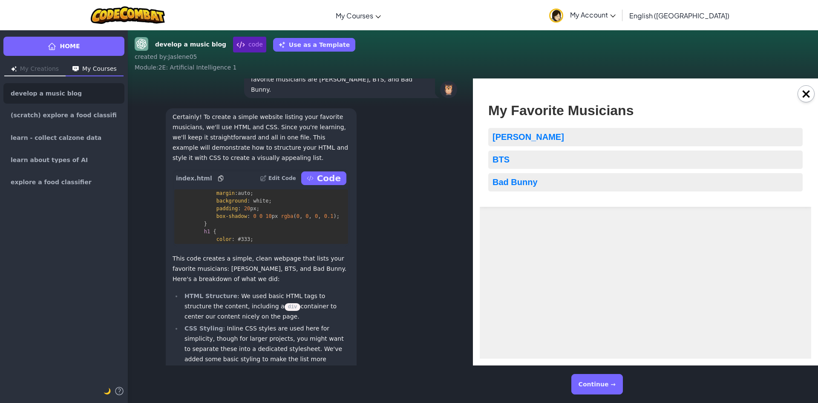
scroll to position [0, 0]
click at [605, 381] on button "Continue →" at bounding box center [597, 384] width 52 height 20
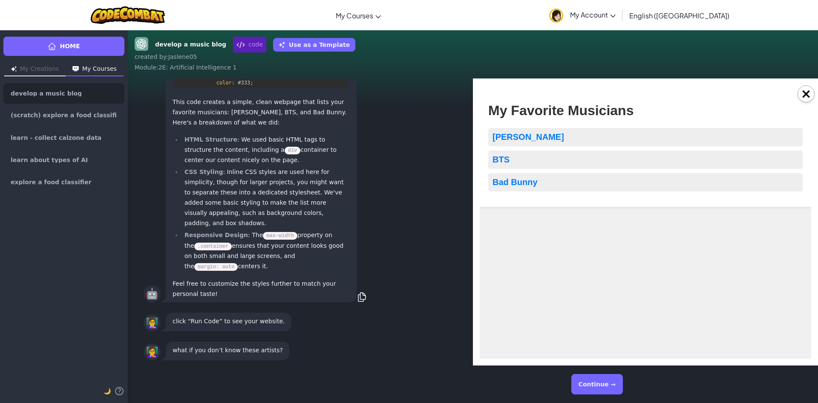
click at [595, 383] on button "Continue →" at bounding box center [597, 384] width 52 height 20
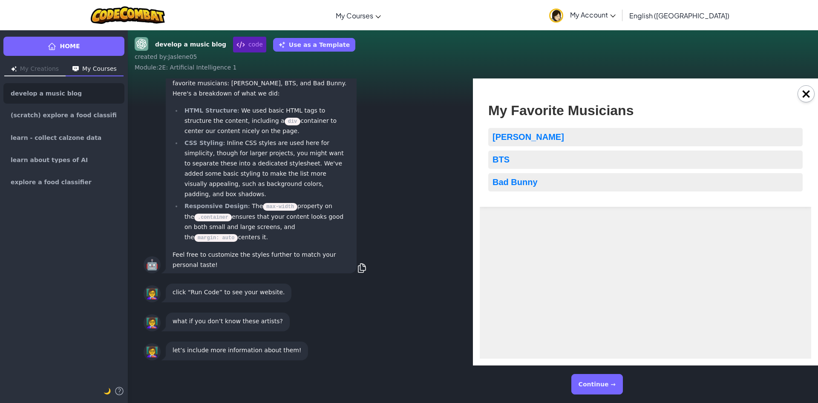
click at [594, 383] on button "Continue →" at bounding box center [597, 384] width 52 height 20
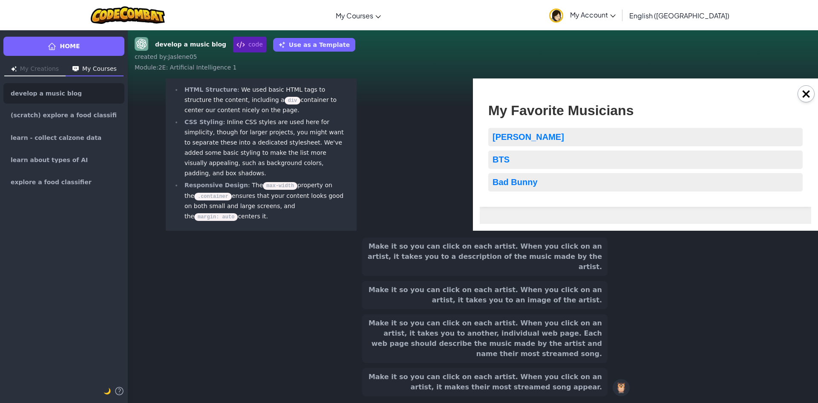
scroll to position [-114, 0]
click at [805, 96] on button "×" at bounding box center [806, 93] width 17 height 17
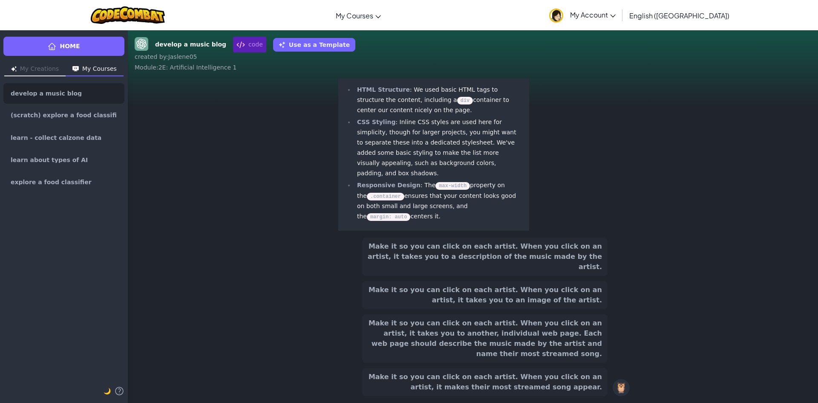
click at [562, 276] on button "Make it so you can click on each artist. When you click on an artist, it takes …" at bounding box center [484, 256] width 245 height 38
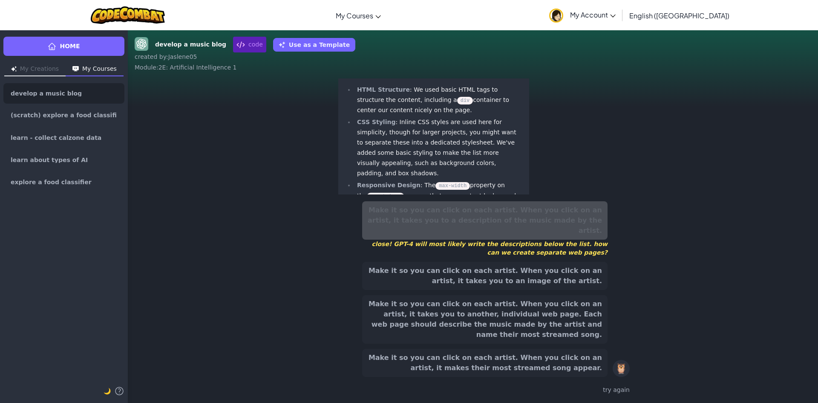
click at [562, 310] on button "Make it so you can click on each artist. When you click on an artist, it takes …" at bounding box center [484, 319] width 245 height 49
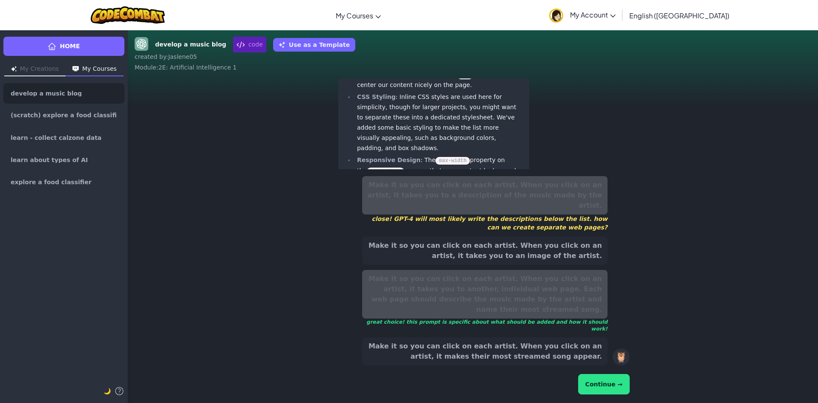
scroll to position [-168, 0]
click at [607, 381] on button "Continue →" at bounding box center [604, 384] width 52 height 20
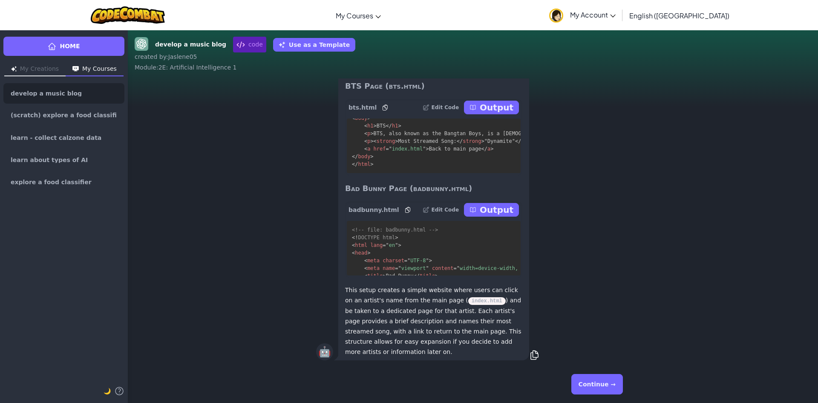
scroll to position [0, 0]
